Goal: Task Accomplishment & Management: Manage account settings

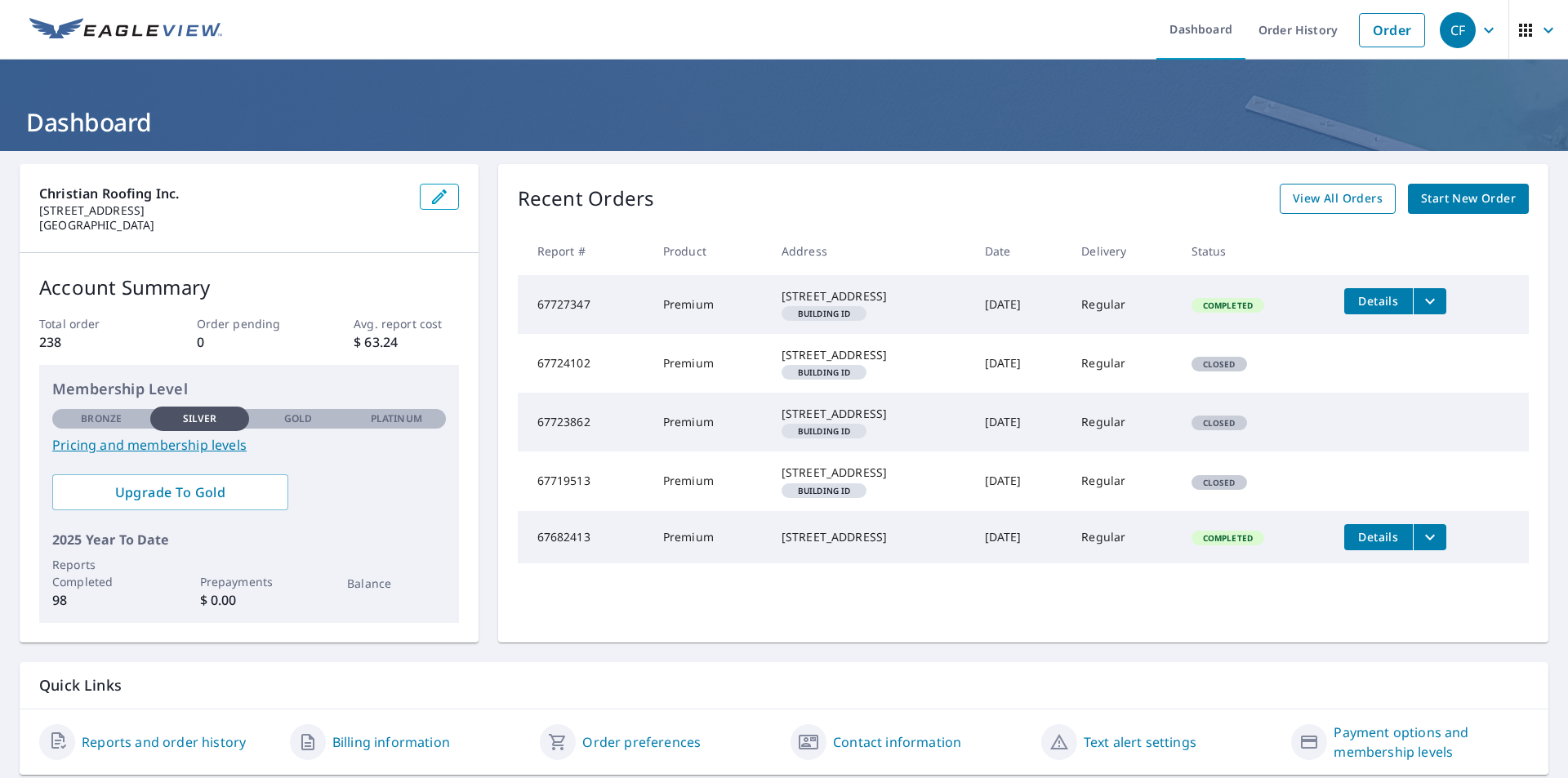
click at [1313, 192] on span "View All Orders" at bounding box center [1337, 198] width 90 height 21
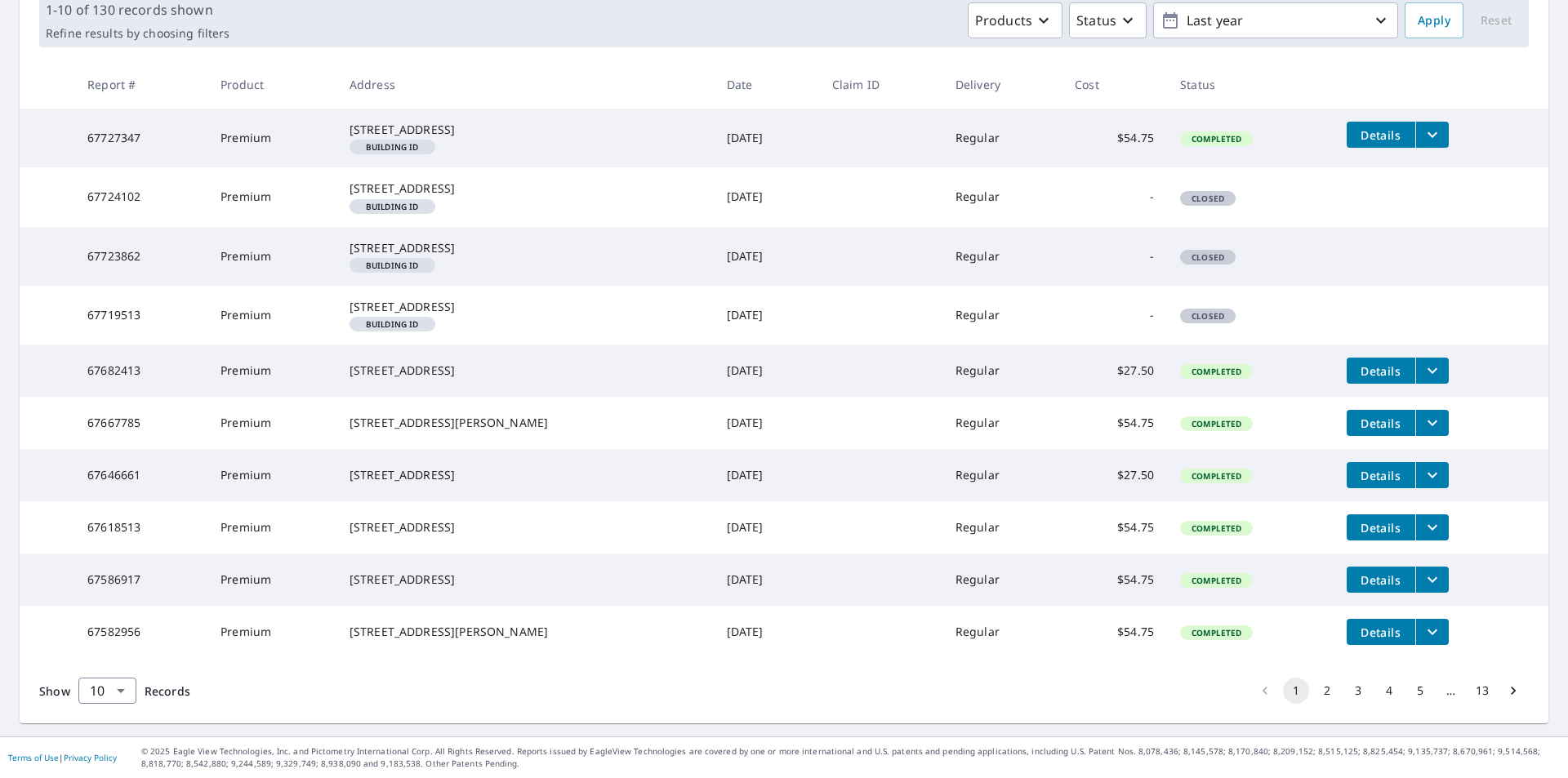
scroll to position [358, 0]
click at [121, 698] on body "CF CF Dashboard Order History Order CF Dashboard / Order History Order History …" at bounding box center [784, 389] width 1568 height 778
click at [102, 712] on li "50" at bounding box center [106, 715] width 57 height 30
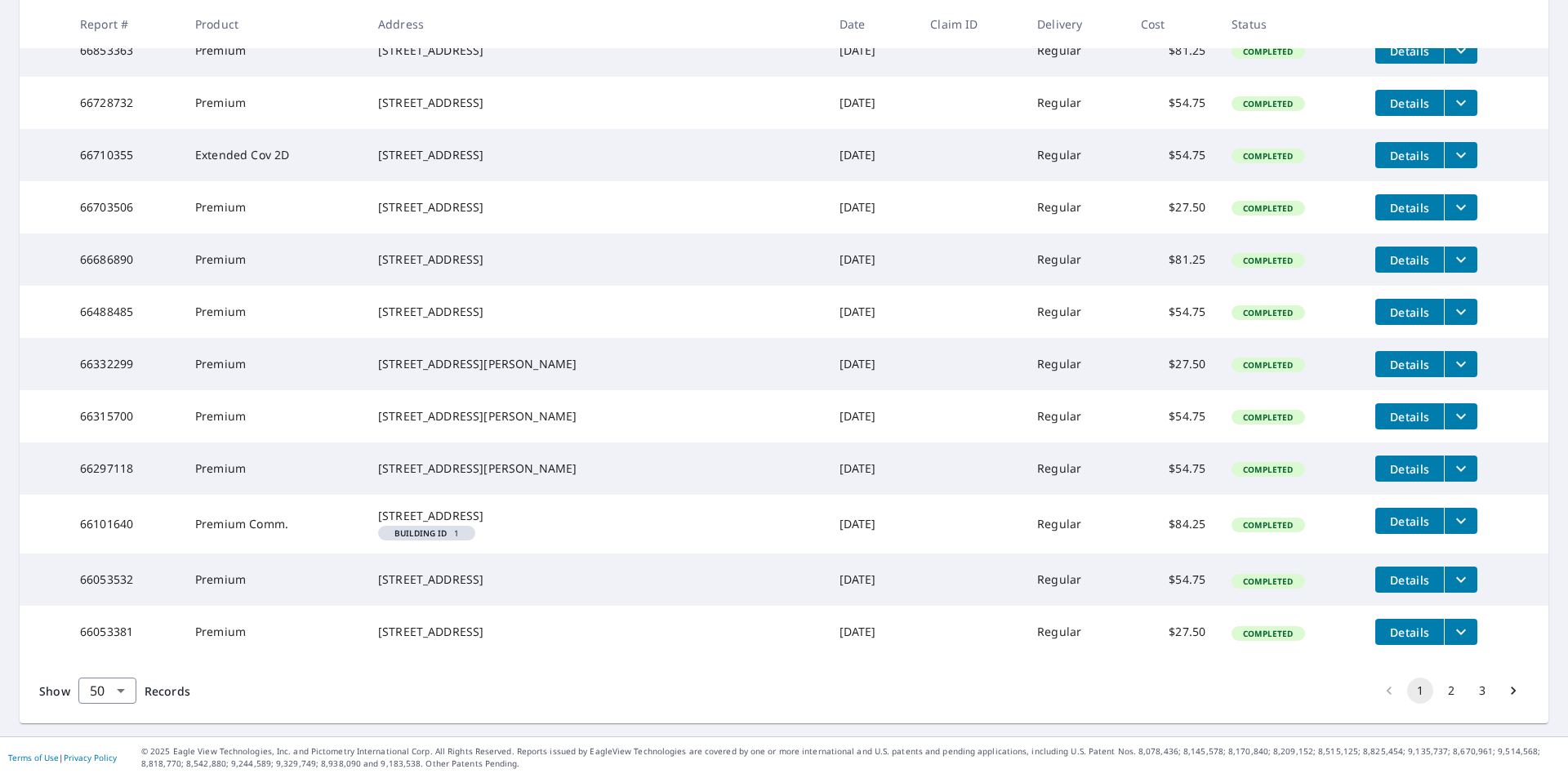
scroll to position [2612, 0]
click at [1443, 168] on button "filesDropdownBtn-66710355" at bounding box center [1460, 155] width 34 height 26
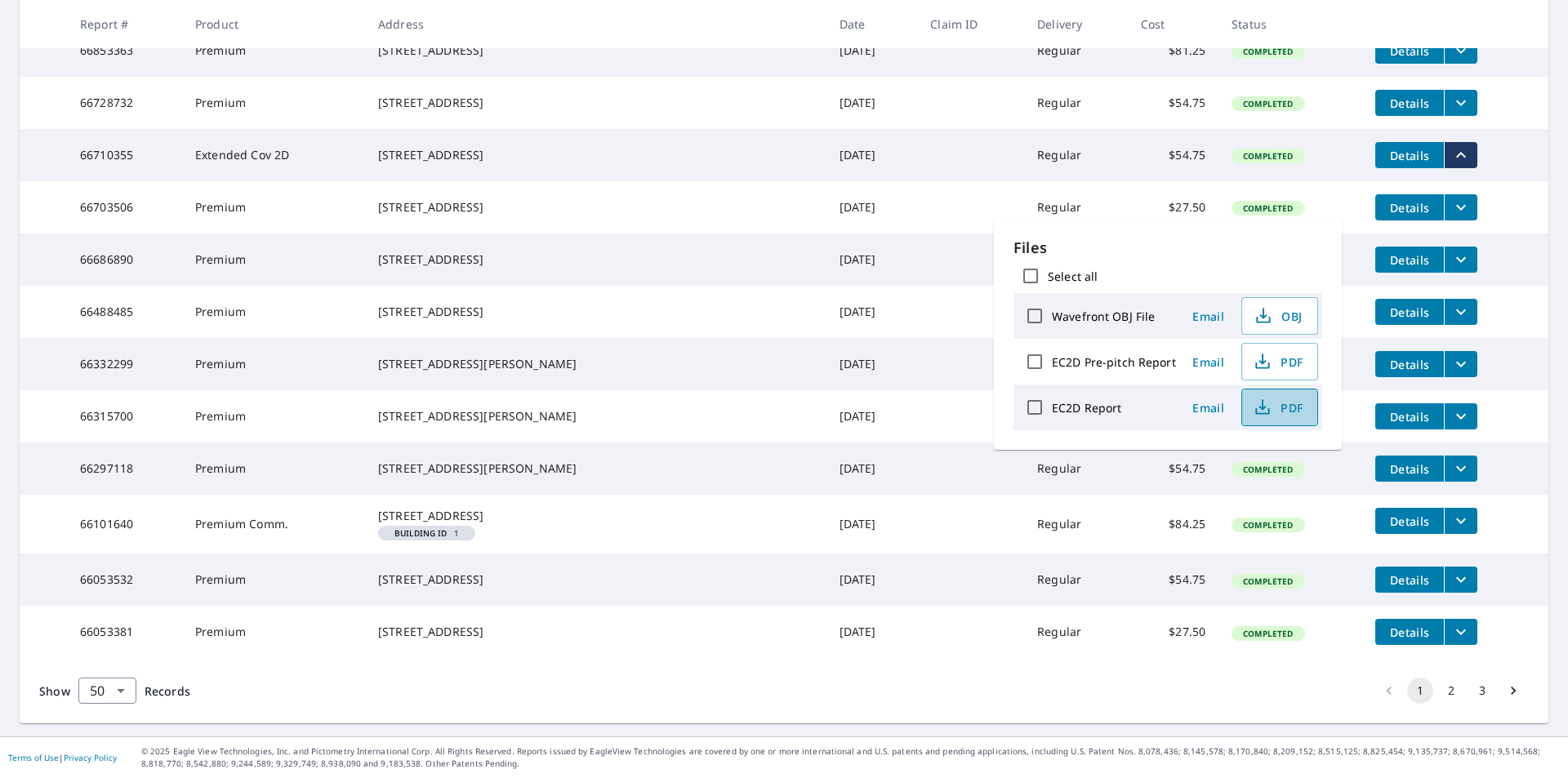
click at [1259, 410] on icon "button" at bounding box center [1262, 404] width 7 height 11
